Goal: Complete application form

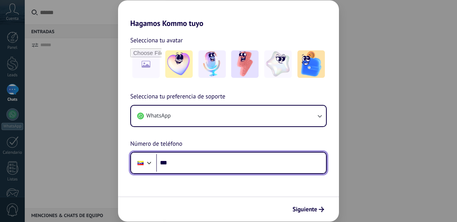
click at [181, 165] on input "***" at bounding box center [241, 163] width 170 height 18
type input "**********"
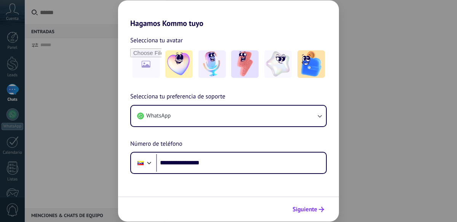
click at [309, 210] on span "Siguiente" at bounding box center [304, 208] width 25 height 5
